Goal: Task Accomplishment & Management: Manage account settings

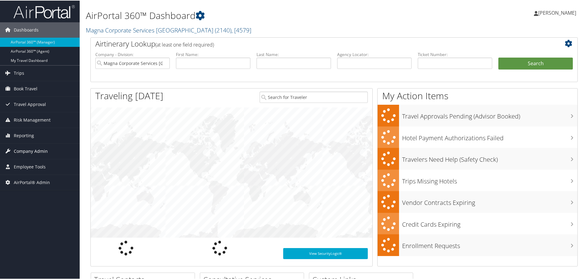
click at [21, 148] on span "Company Admin" at bounding box center [31, 150] width 34 height 15
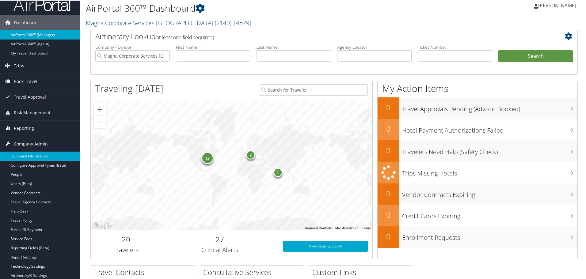
scroll to position [61, 0]
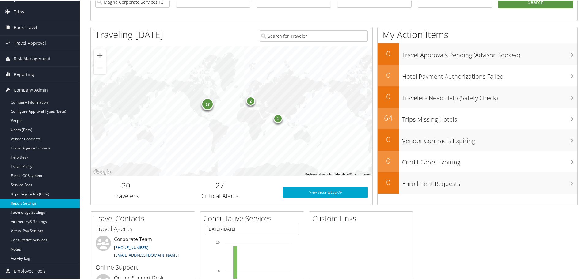
click at [32, 201] on link "Report Settings" at bounding box center [40, 202] width 80 height 9
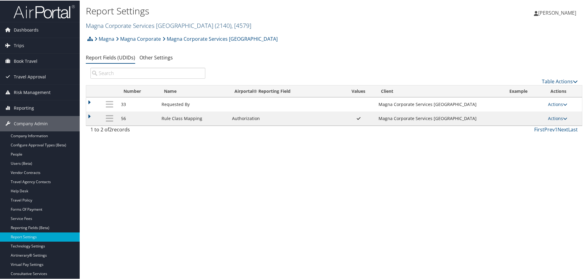
click at [132, 25] on link "Magna Corporate Services America ( 2140 ) , [ 4579 ]" at bounding box center [169, 25] width 166 height 8
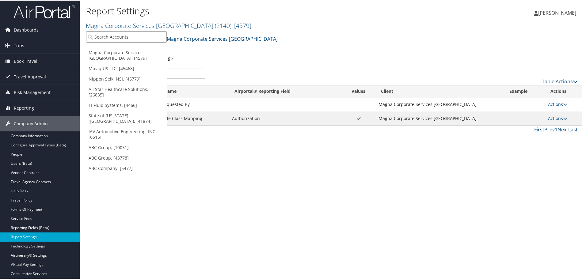
click at [116, 38] on input "search" at bounding box center [126, 36] width 81 height 11
type input "s"
type input "TI"
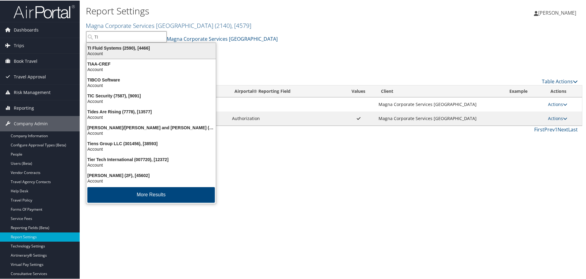
click at [116, 48] on div "TI Fluid Systems (2590), [4466]" at bounding box center [151, 48] width 137 height 6
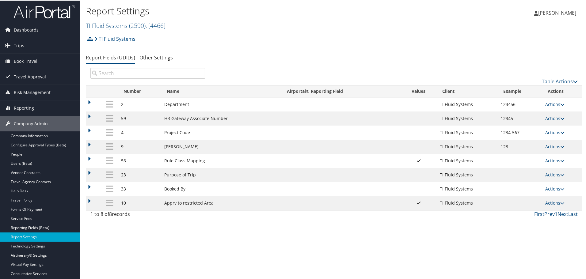
click at [90, 116] on td at bounding box center [93, 118] width 15 height 14
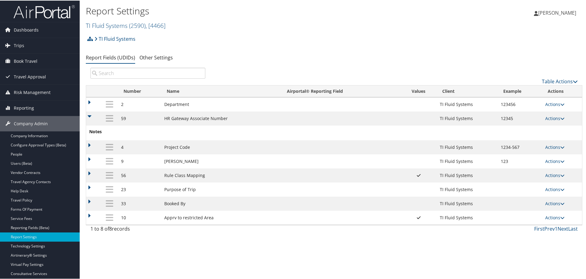
click at [90, 116] on td at bounding box center [93, 118] width 15 height 14
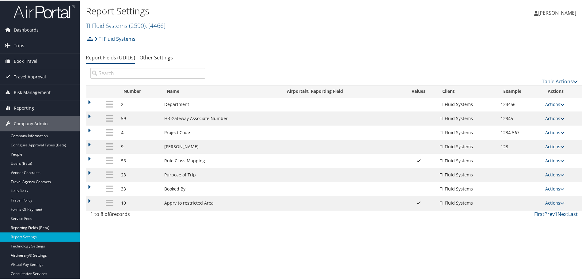
click at [553, 118] on link "Actions" at bounding box center [555, 118] width 19 height 6
click at [343, 128] on td at bounding box center [341, 132] width 119 height 14
click at [123, 120] on td "59" at bounding box center [139, 118] width 43 height 14
